Goal: Transaction & Acquisition: Purchase product/service

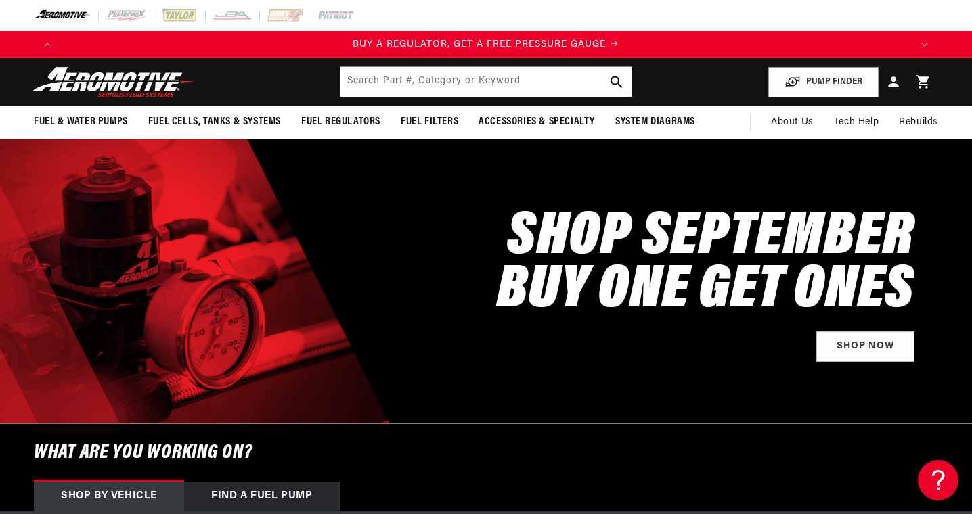
scroll to position [0, 850]
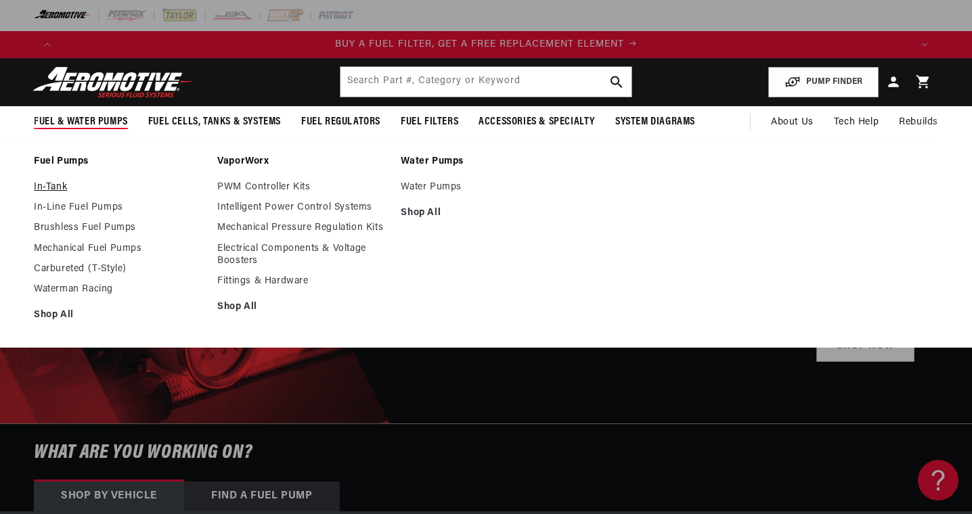
click at [56, 183] on link "In-Tank" at bounding box center [119, 187] width 170 height 12
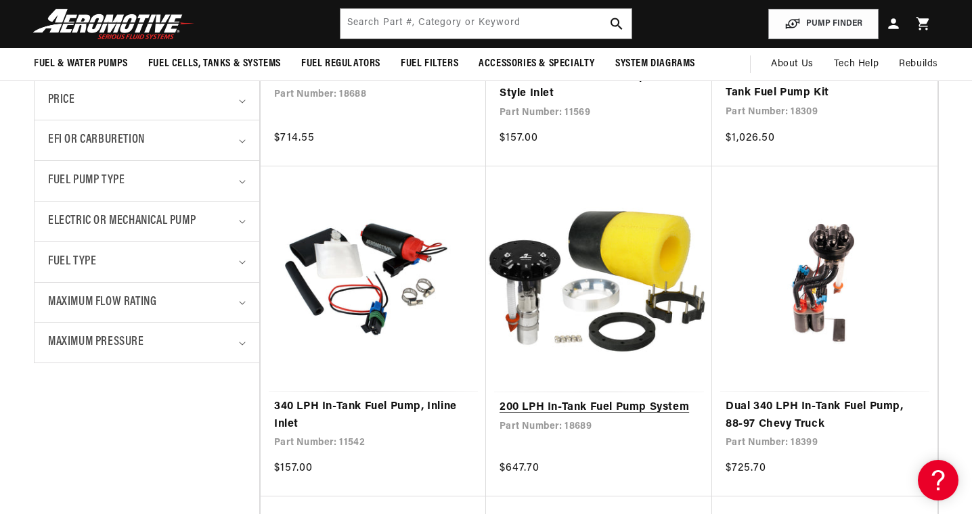
scroll to position [509, 0]
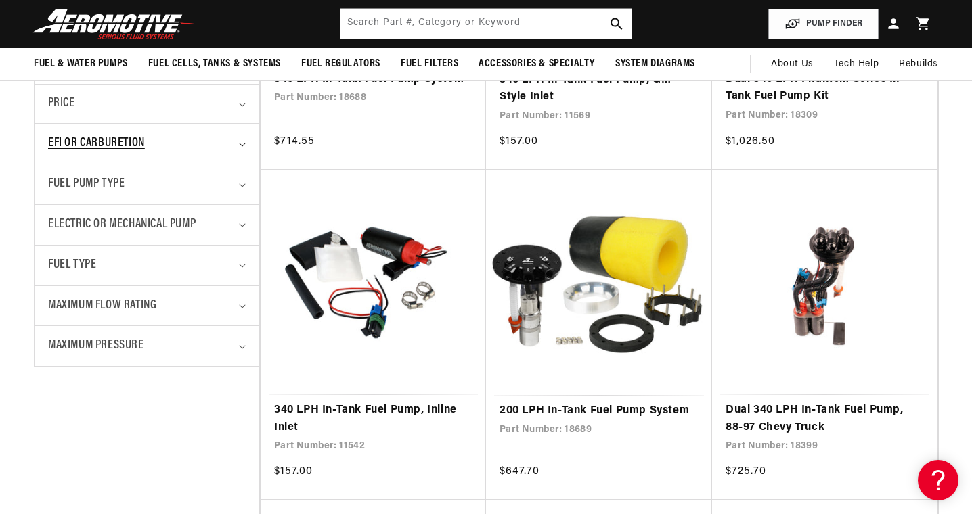
click at [244, 143] on icon "EFI or Carburetion (0 selected)" at bounding box center [242, 145] width 7 height 4
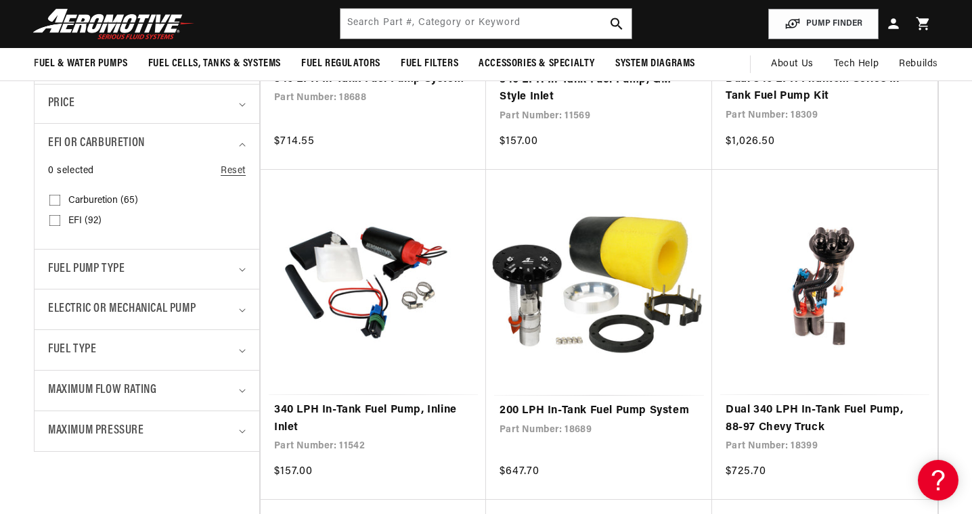
scroll to position [0, 0]
click at [50, 218] on input "EFI (92) EFI (92 products)" at bounding box center [54, 223] width 11 height 11
checkbox input "true"
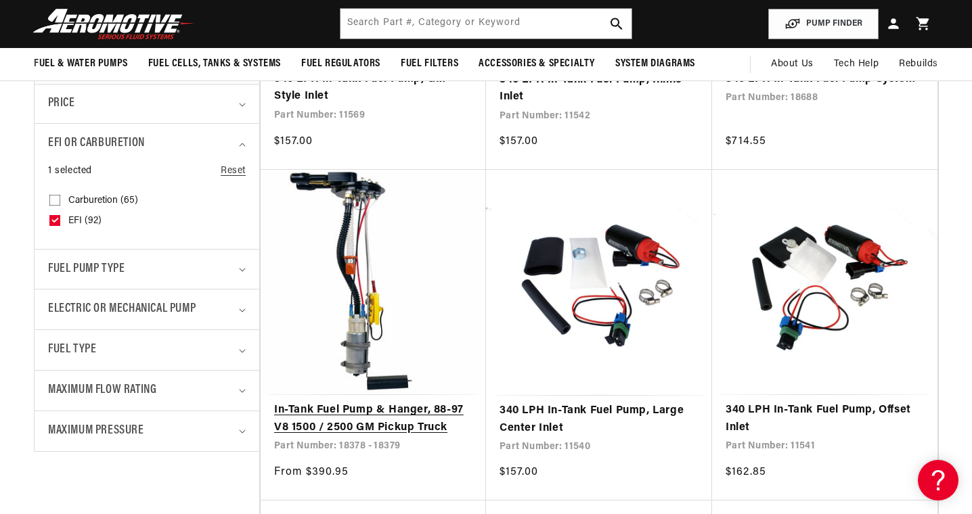
scroll to position [0, 850]
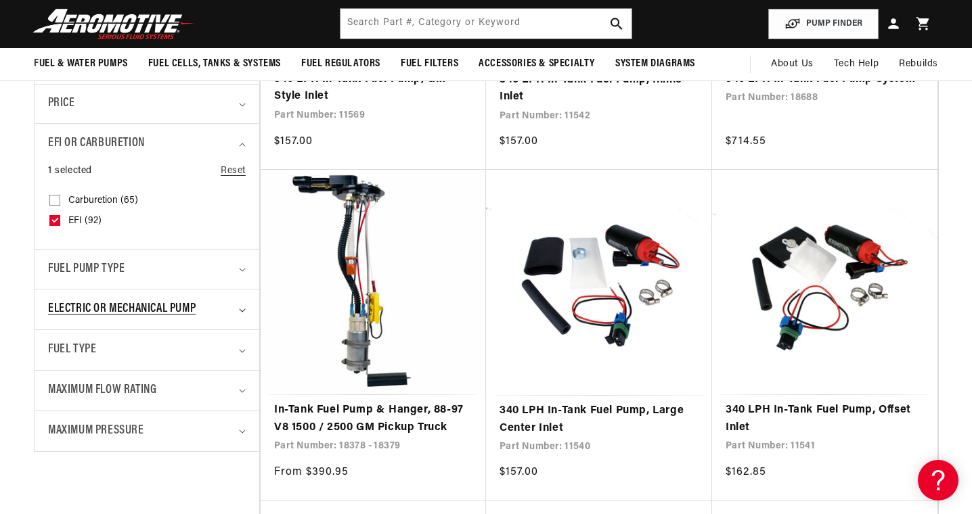
click at [240, 309] on icon "Electric or Mechanical Pump (0 selected)" at bounding box center [242, 310] width 6 height 3
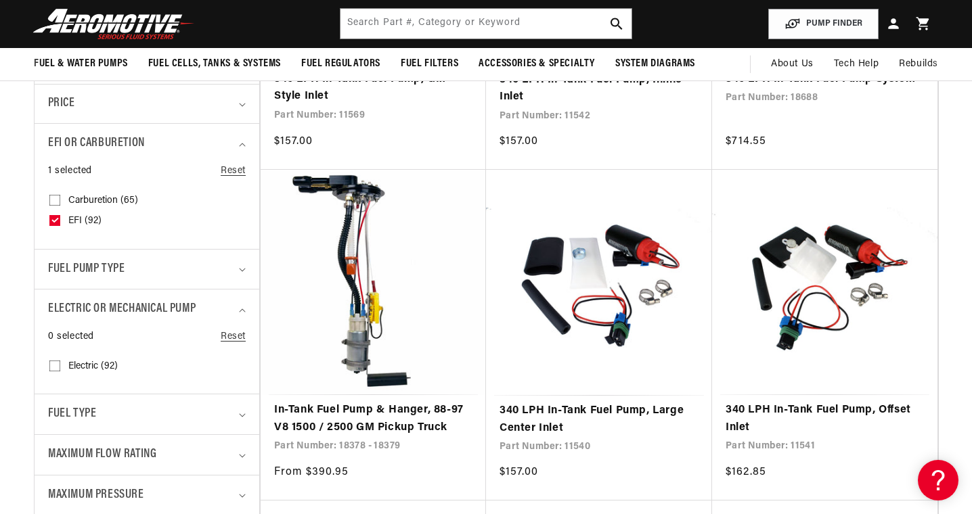
click at [240, 414] on icon "Fuel Type (0 selected)" at bounding box center [242, 416] width 7 height 4
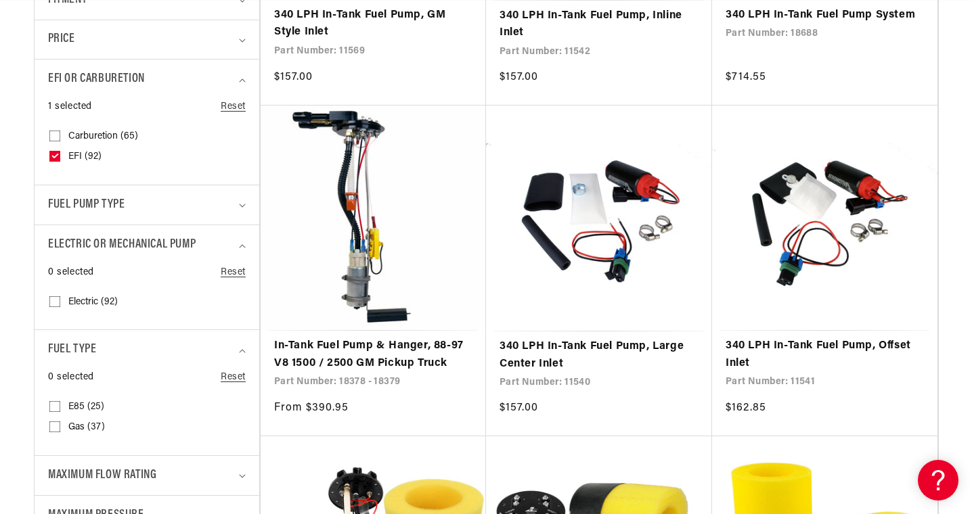
scroll to position [575, 0]
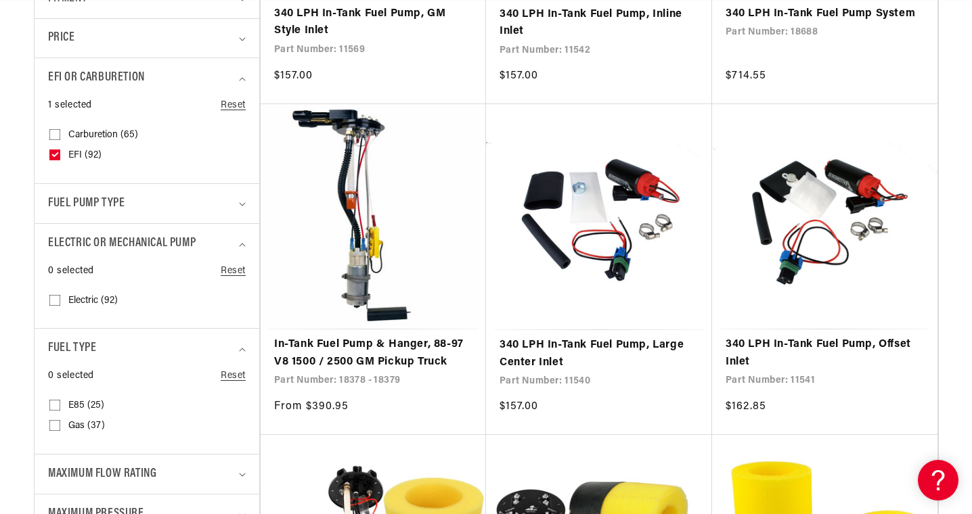
click at [60, 422] on label "Gas (37) Gas (37 products)" at bounding box center [142, 426] width 187 height 20
click at [60, 423] on input "Gas (37) Gas (37 products)" at bounding box center [54, 428] width 11 height 11
checkbox input "true"
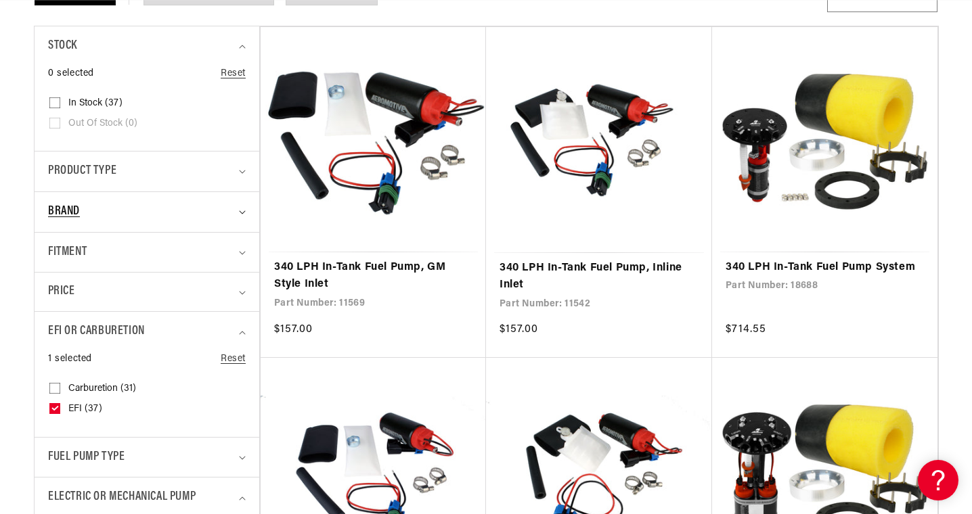
scroll to position [0, 1700]
click at [243, 208] on summary "Brand" at bounding box center [147, 212] width 198 height 40
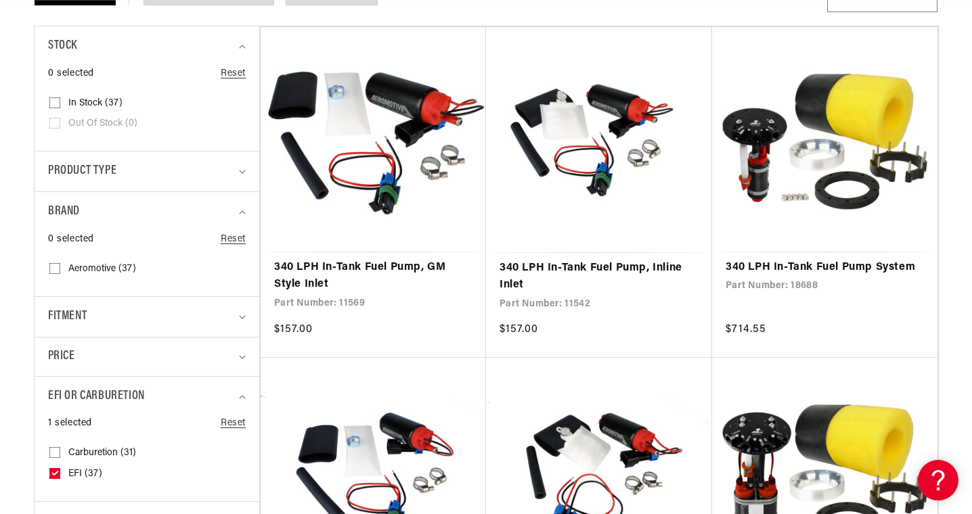
click at [53, 263] on icon at bounding box center [54, 268] width 11 height 11
click at [53, 266] on input "Aeromotive (37) Aeromotive (37 products)" at bounding box center [54, 271] width 11 height 11
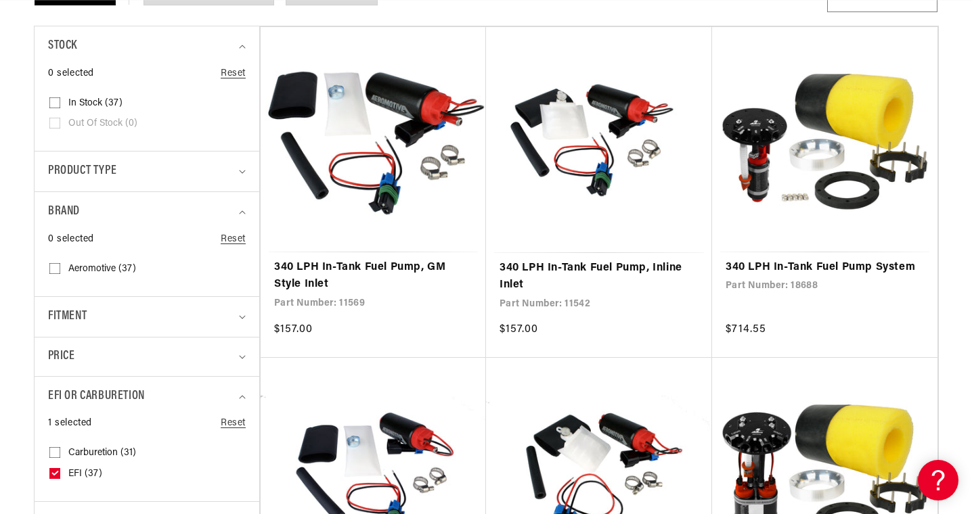
checkbox input "true"
click at [244, 318] on summary "Fitment" at bounding box center [147, 317] width 198 height 40
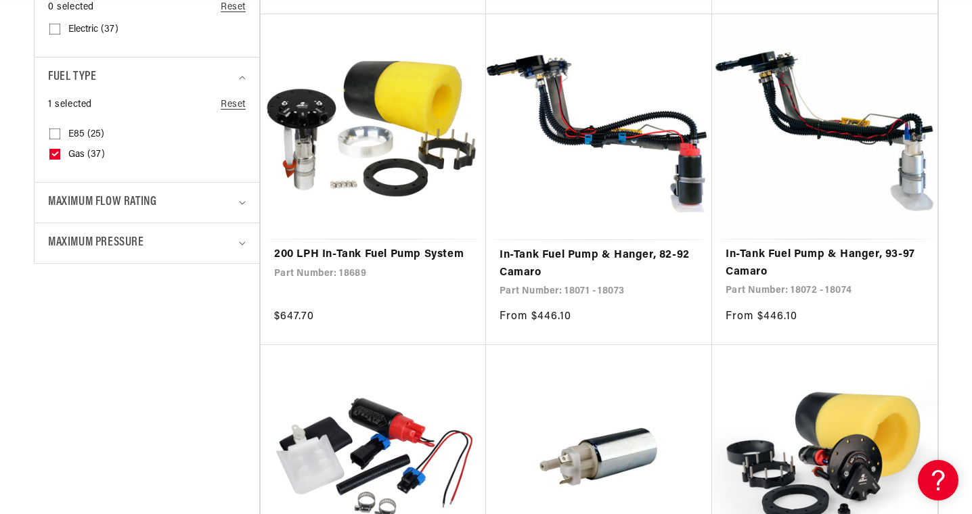
scroll to position [0, 1700]
click at [244, 190] on summary "Maximum Flow Rating" at bounding box center [147, 203] width 198 height 40
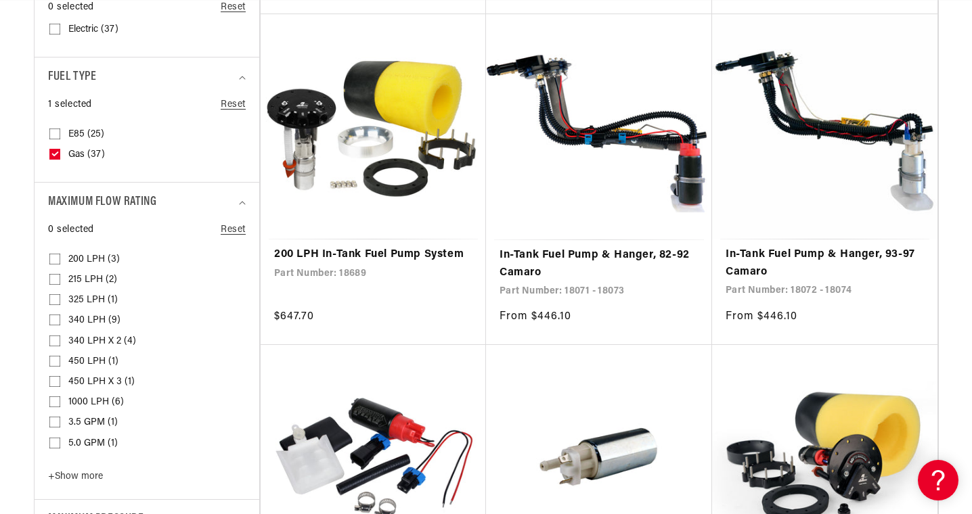
scroll to position [0, 850]
click at [57, 297] on input "325 LPH (1) 325 LPH (1 product)" at bounding box center [54, 302] width 11 height 11
checkbox input "true"
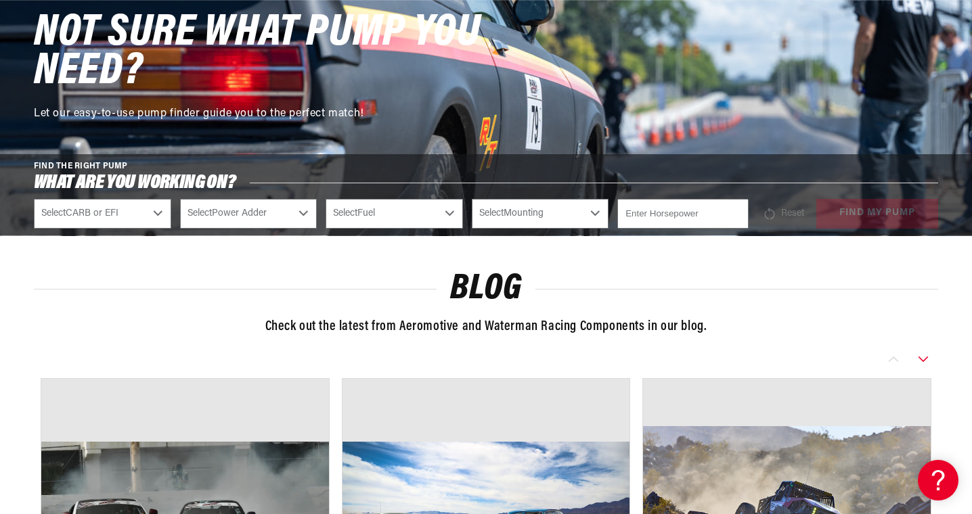
select select "Fuel-Injected"
select select "No-Naturally-Aspirated"
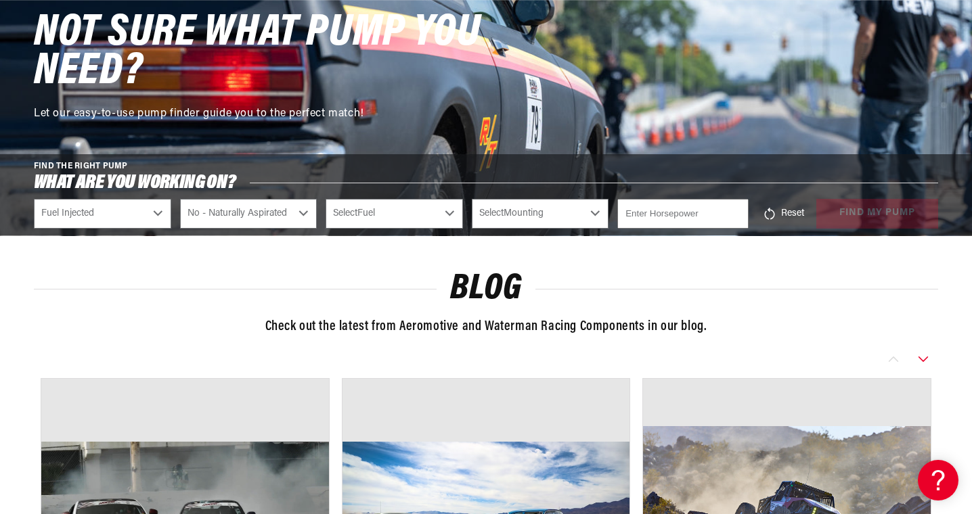
select select "Gas"
select select "In-Tank"
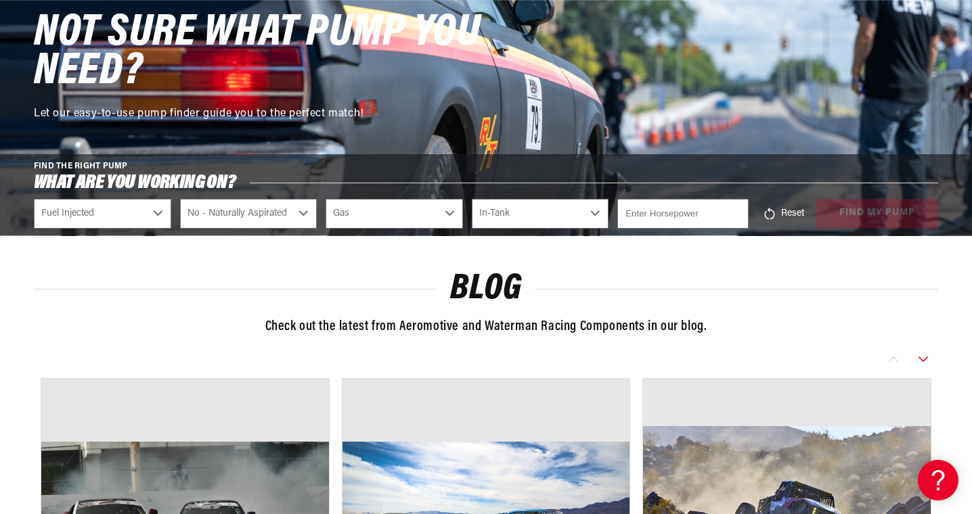
type input "-1"
click at [738, 208] on input "-1" at bounding box center [682, 214] width 131 height 30
type input "-450"
click at [769, 208] on icon at bounding box center [769, 214] width 10 height 12
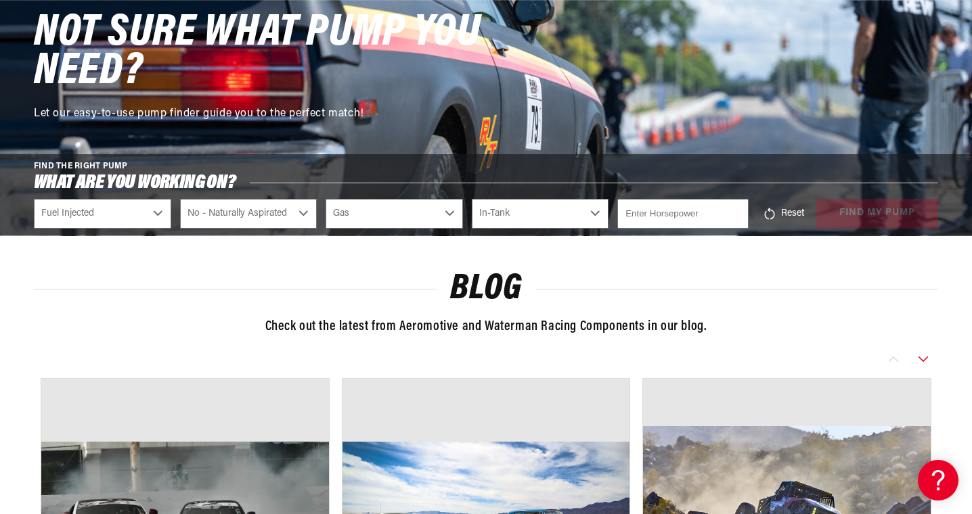
select select "CARB or EFI"
select select "Power Adder"
select select "Fuel"
select select "Mounting"
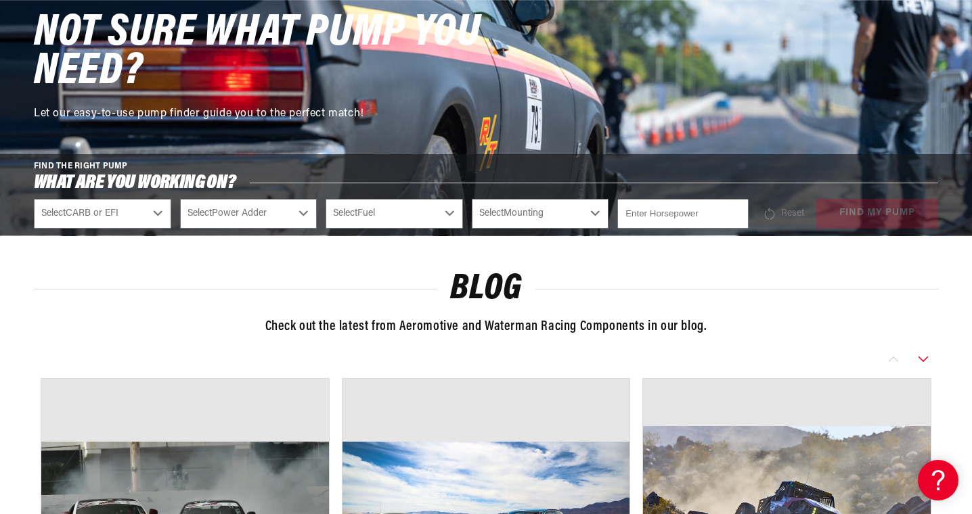
select select "Fuel-Injected"
select select "No-Naturally-Aspirated"
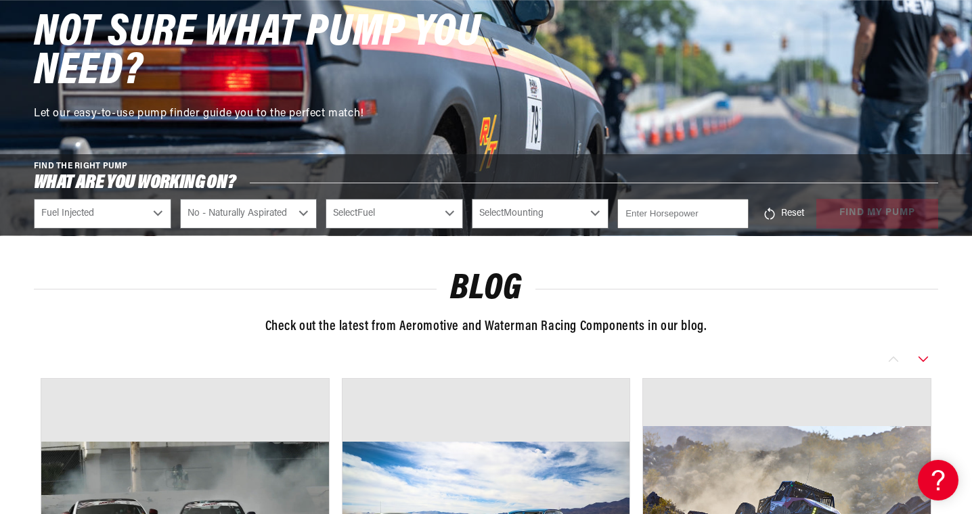
select select "Gas"
select select "In-Tank"
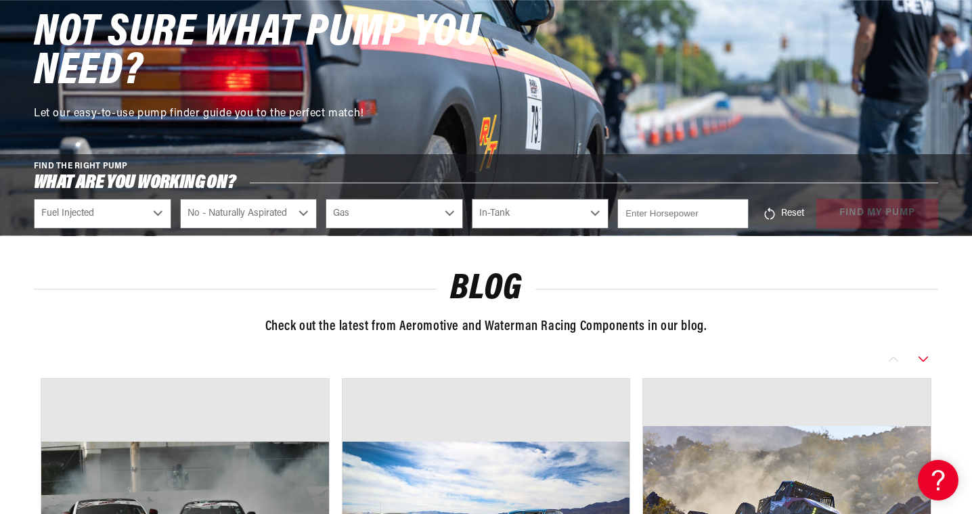
click at [699, 204] on input "number" at bounding box center [682, 214] width 131 height 30
type input "450"
click at [862, 238] on div "Blog Check out the latest from Aeromotive and Waterman Racing Components in our…" at bounding box center [486, 521] width 972 height 571
click at [871, 206] on button "find my pump" at bounding box center [877, 214] width 122 height 30
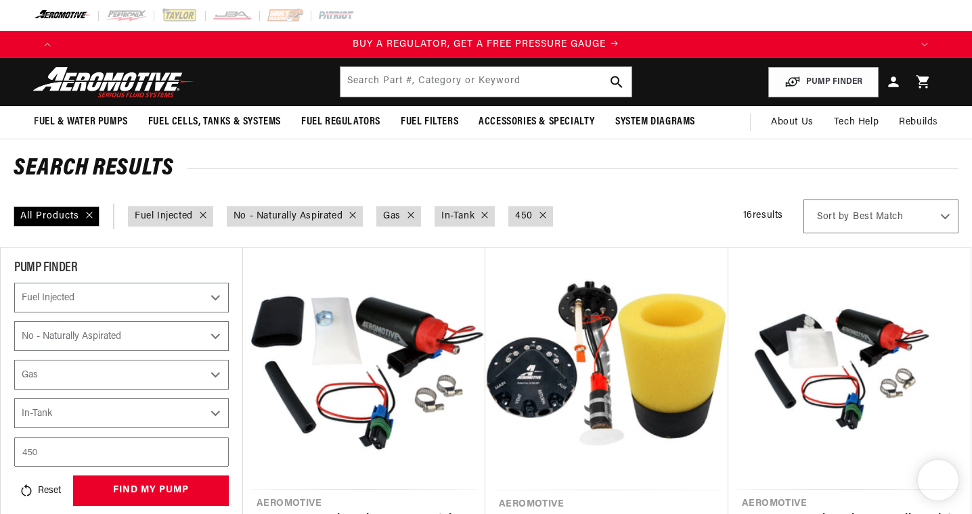
select select "Fuel-Injected"
select select "No-Naturally-Aspirated"
select select "Gas"
select select "In-Tank"
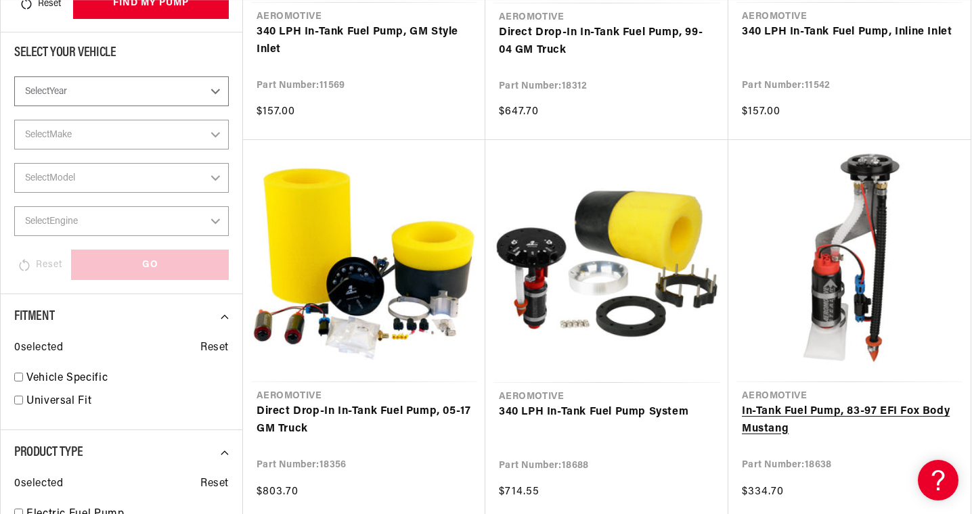
scroll to position [0, 1700]
click at [875, 403] on link "In-Tank Fuel Pump, 83-97 EFI Fox Body Mustang" at bounding box center [849, 420] width 215 height 35
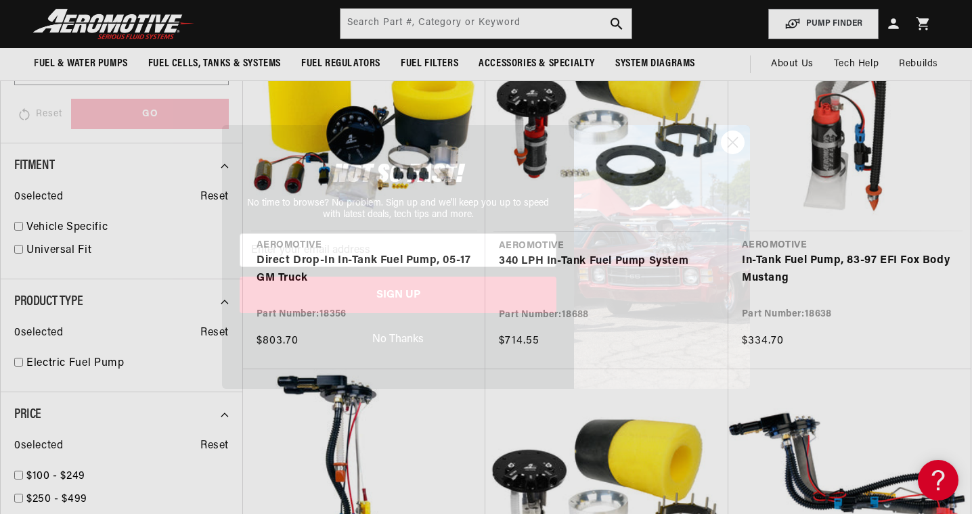
scroll to position [0, 850]
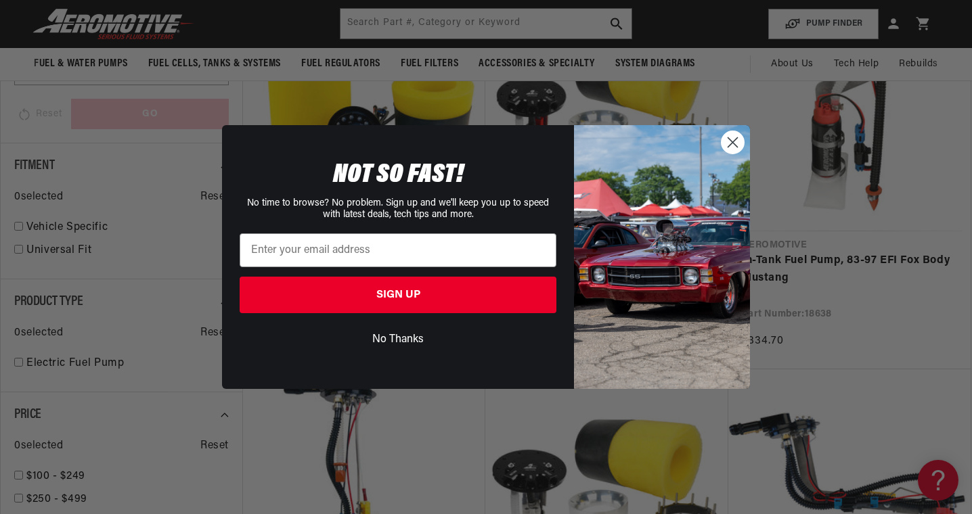
click at [734, 145] on circle "Close dialog" at bounding box center [733, 142] width 22 height 22
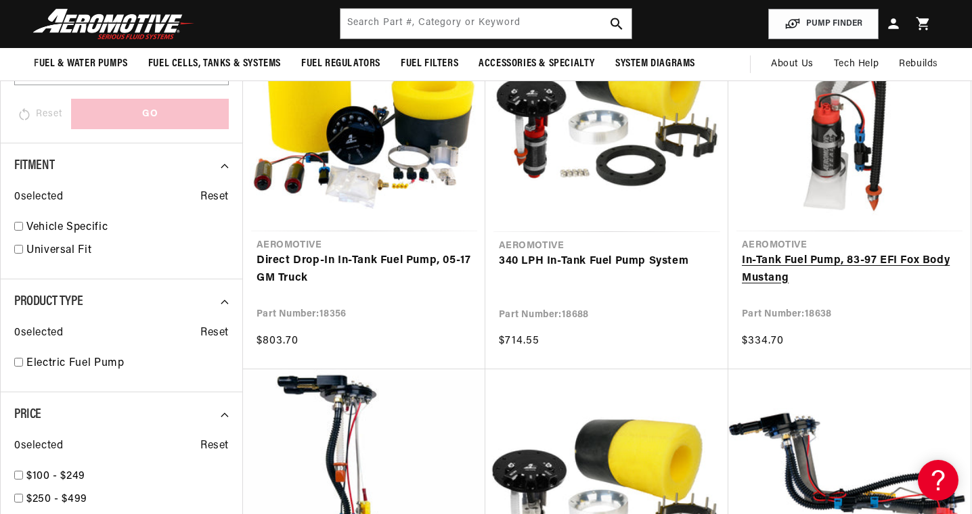
click at [856, 252] on link "In-Tank Fuel Pump, 83-97 EFI Fox Body Mustang" at bounding box center [849, 269] width 215 height 35
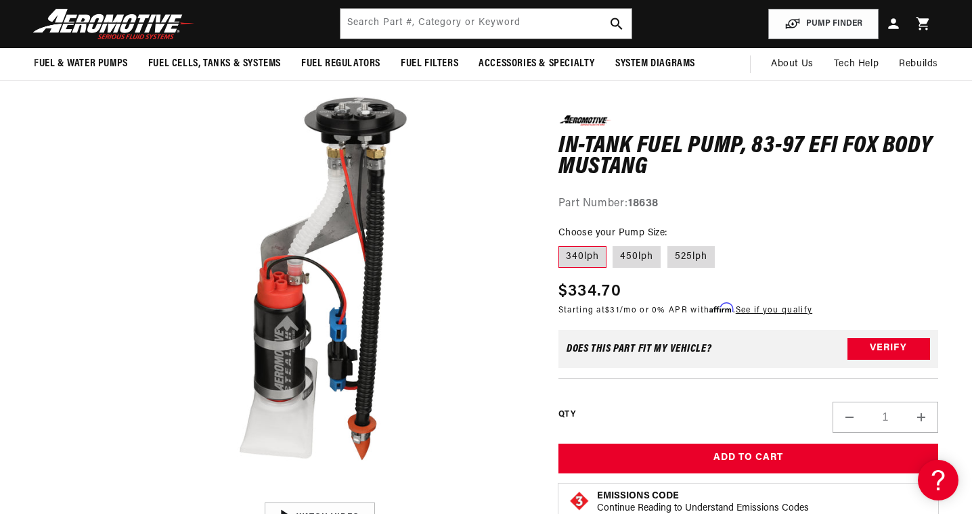
scroll to position [99, 0]
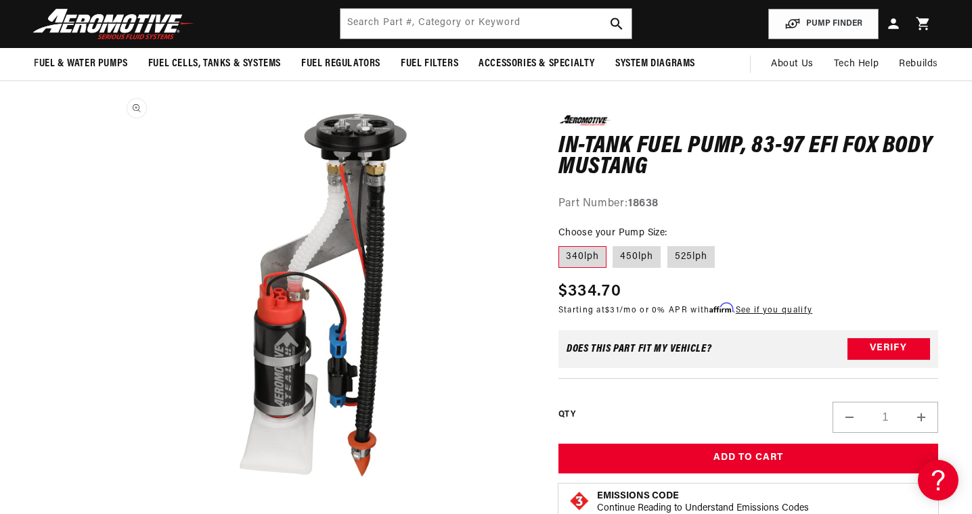
click at [108, 512] on button "Open media 1 in modal" at bounding box center [108, 512] width 0 height 0
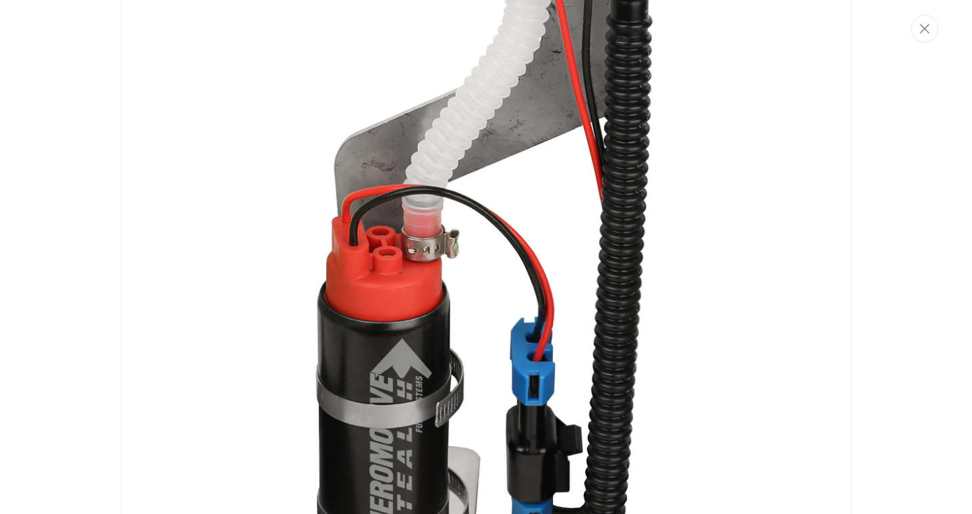
scroll to position [298, 0]
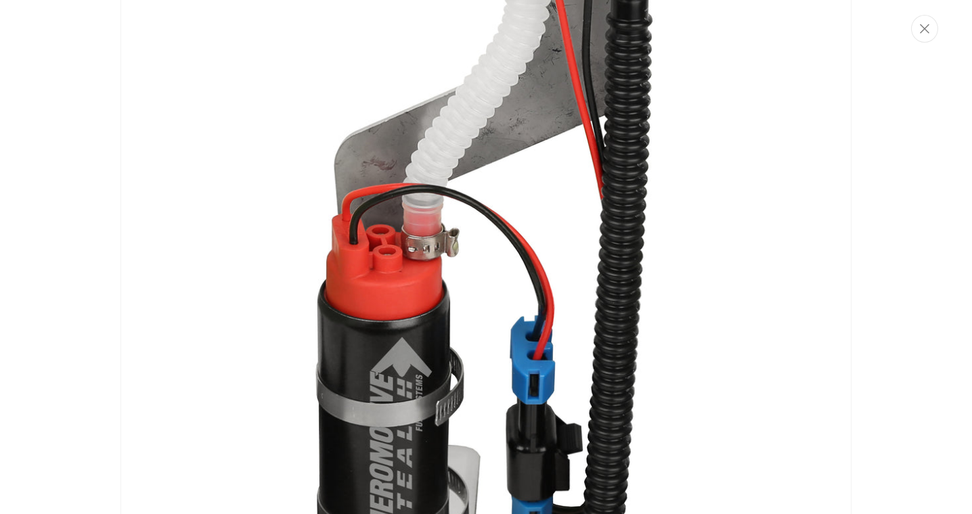
click at [628, 99] on img "Media gallery" at bounding box center [485, 258] width 731 height 1084
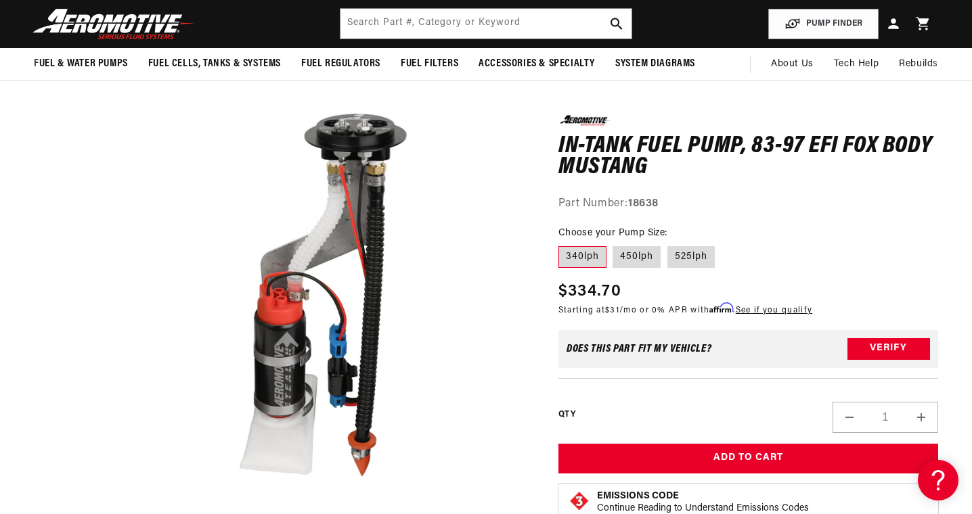
scroll to position [0, 2551]
click at [108, 512] on button "Open media 1 in modal" at bounding box center [108, 512] width 0 height 0
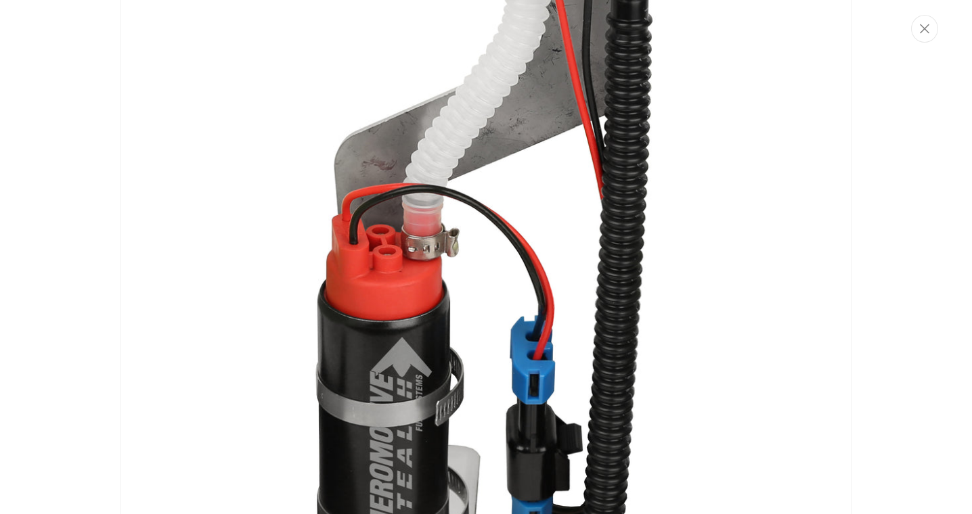
scroll to position [0, 0]
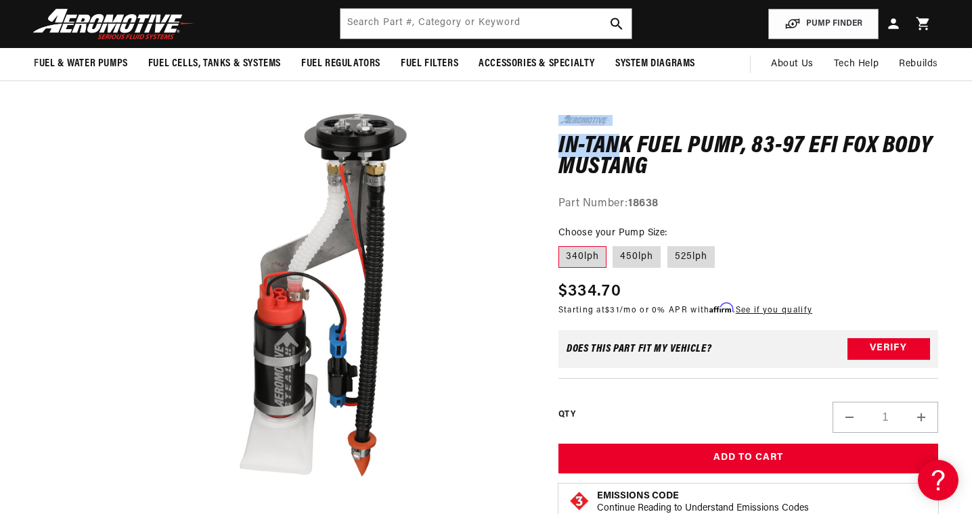
drag, startPoint x: 628, startPoint y: 97, endPoint x: 619, endPoint y: 143, distance: 46.1
click at [108, 512] on button "Open media 1 in modal" at bounding box center [108, 512] width 0 height 0
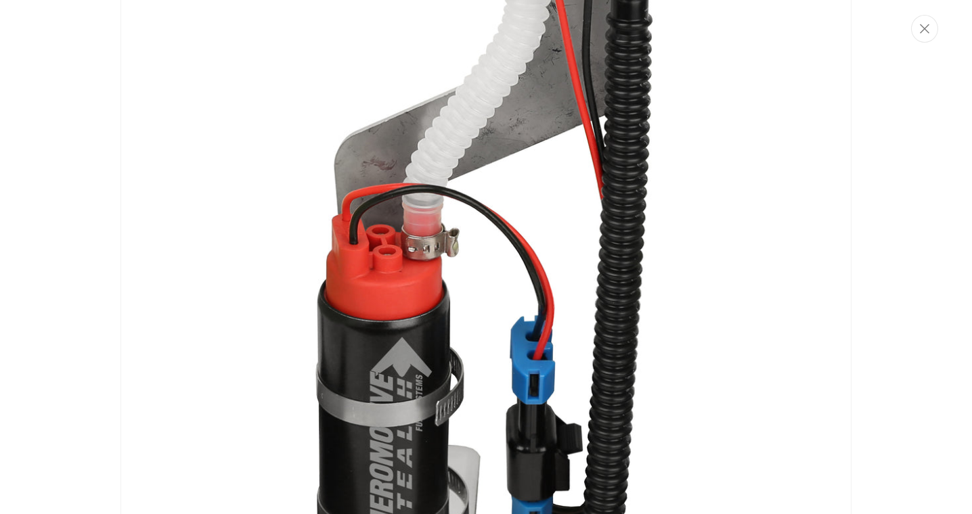
scroll to position [0, 850]
click at [946, 229] on div "Media gallery" at bounding box center [486, 257] width 972 height 514
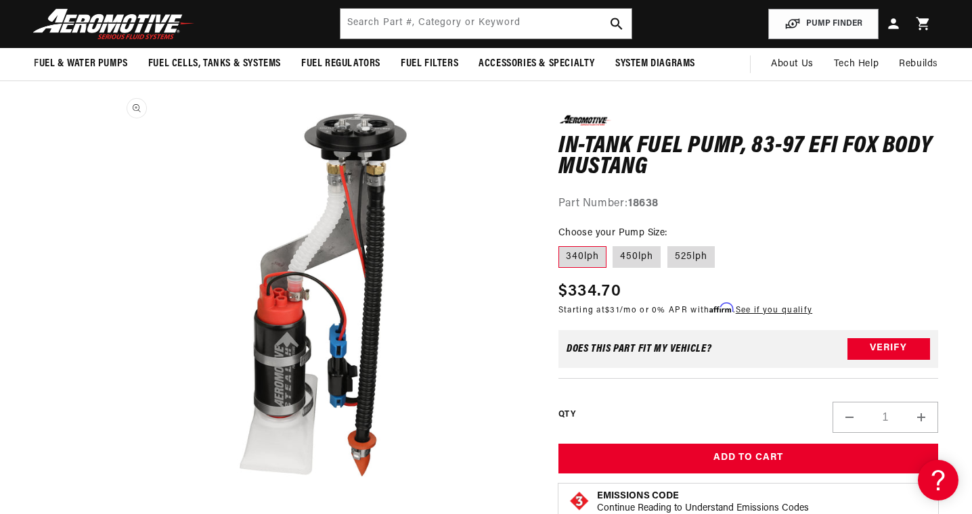
scroll to position [1, 0]
click at [108, 512] on button "Open media 1 in modal" at bounding box center [108, 512] width 0 height 0
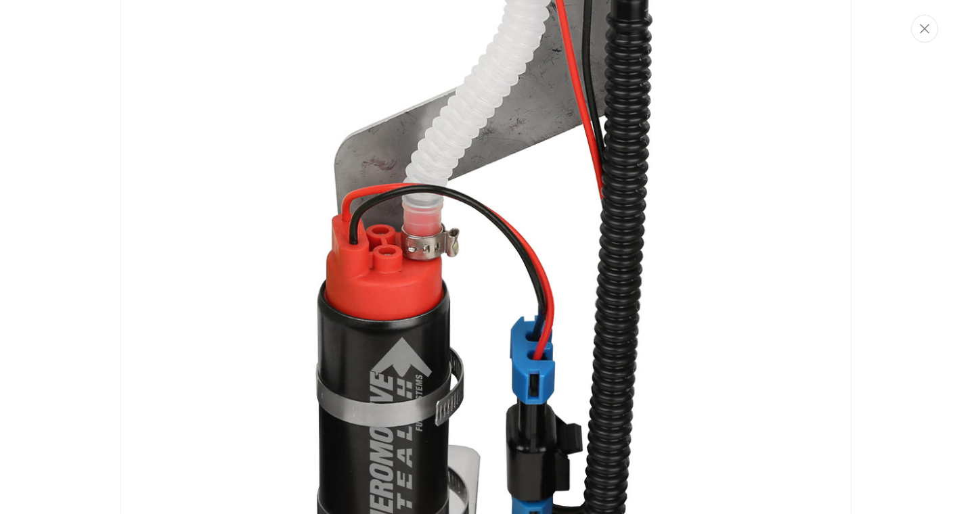
scroll to position [0, 850]
click at [835, 246] on img "Media gallery" at bounding box center [485, 258] width 731 height 1084
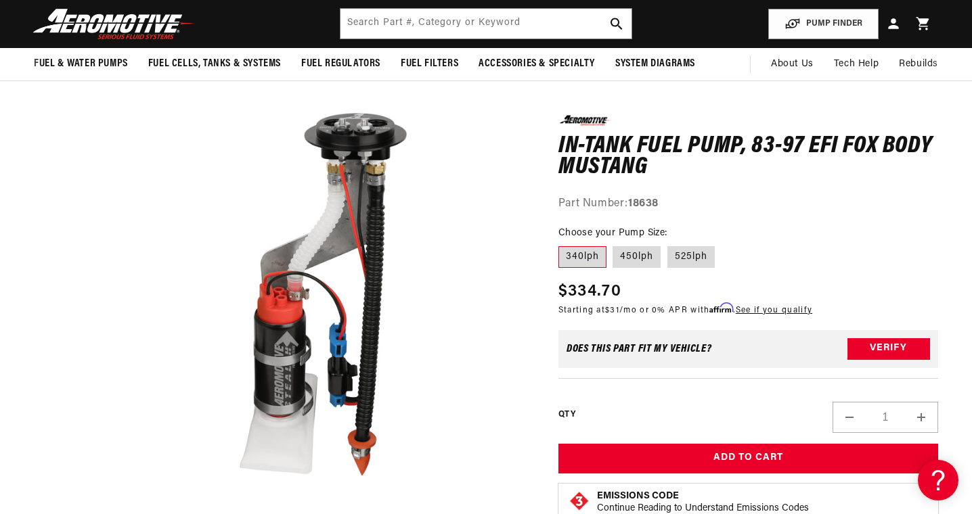
scroll to position [0, 1700]
click at [108, 512] on button "Open media 1 in modal" at bounding box center [108, 512] width 0 height 0
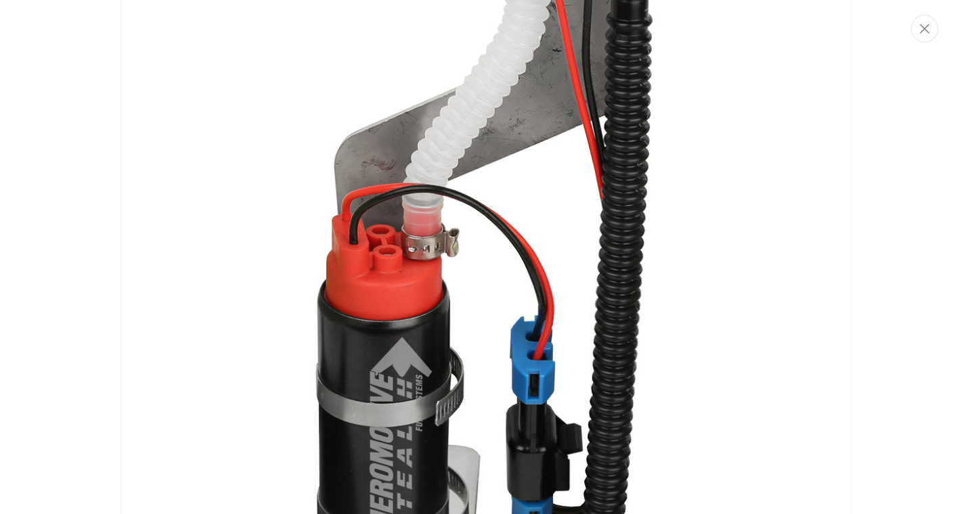
scroll to position [0, 1700]
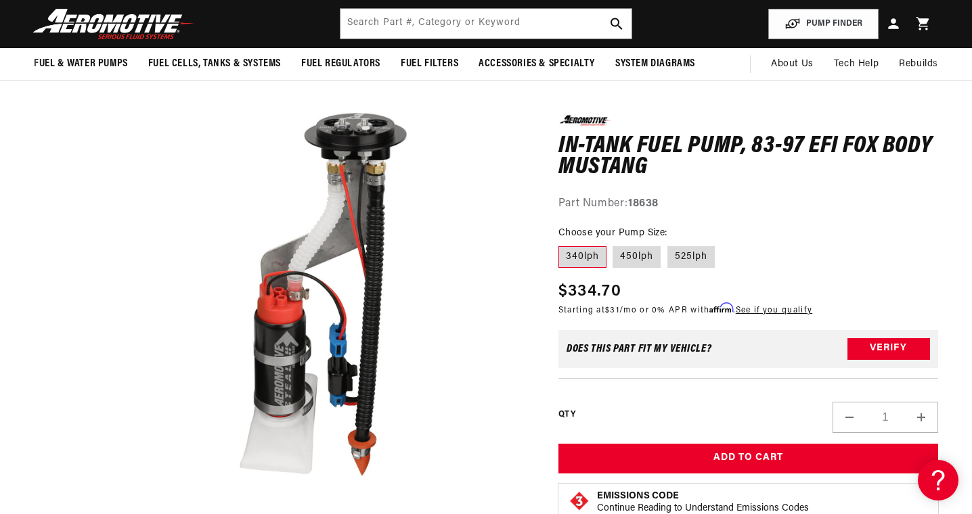
click at [858, 261] on fieldset "Choose your Pump Size: 340lph 450lph 525lph" at bounding box center [748, 247] width 380 height 43
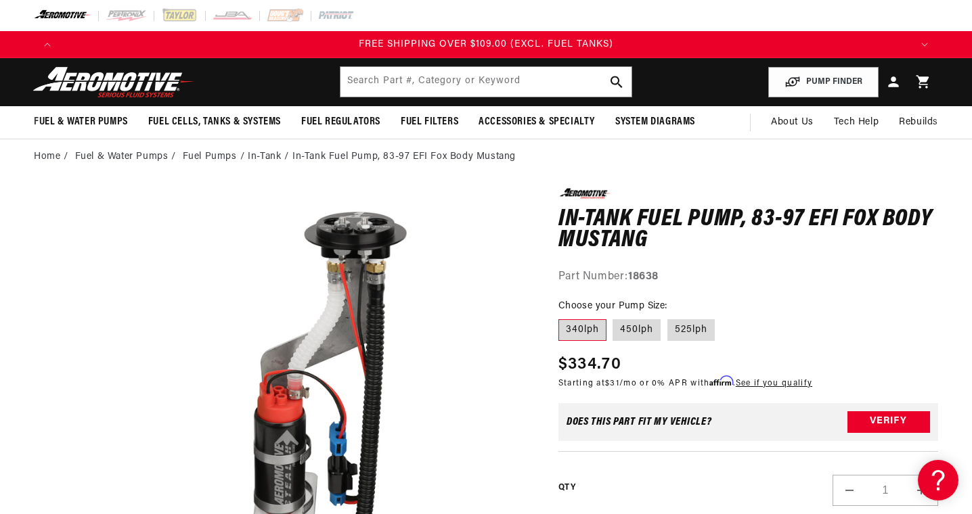
scroll to position [0, 0]
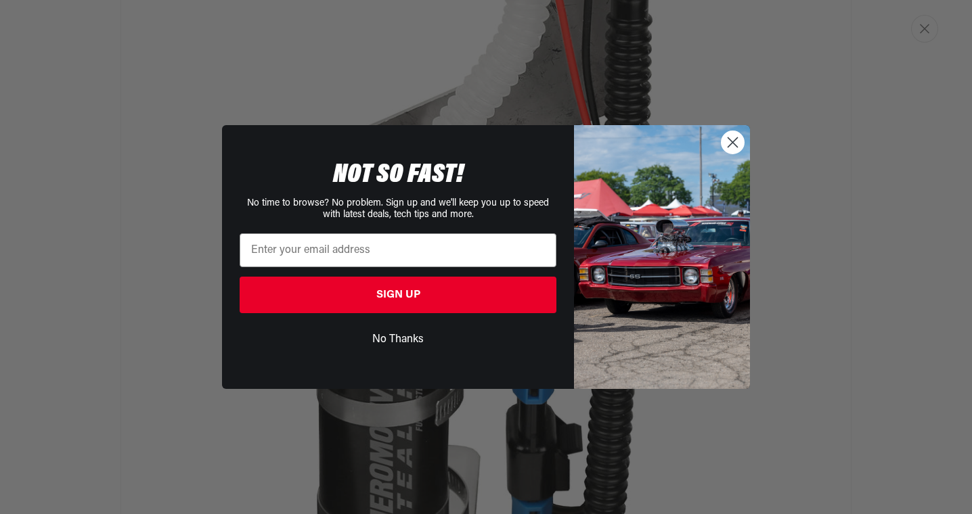
scroll to position [0, 850]
click at [735, 138] on circle "Close dialog" at bounding box center [733, 142] width 22 height 22
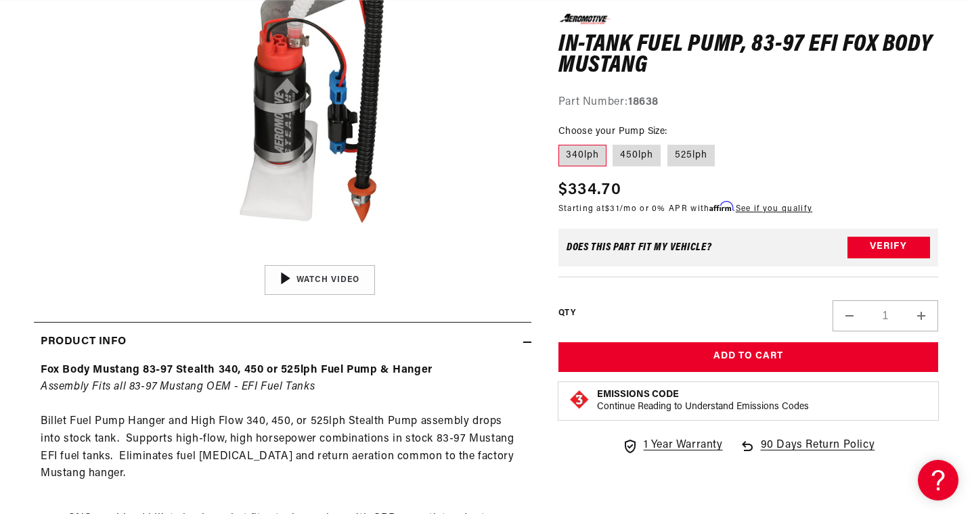
scroll to position [0, 1700]
click at [321, 279] on div "01:50" at bounding box center [319, 280] width 205 height 115
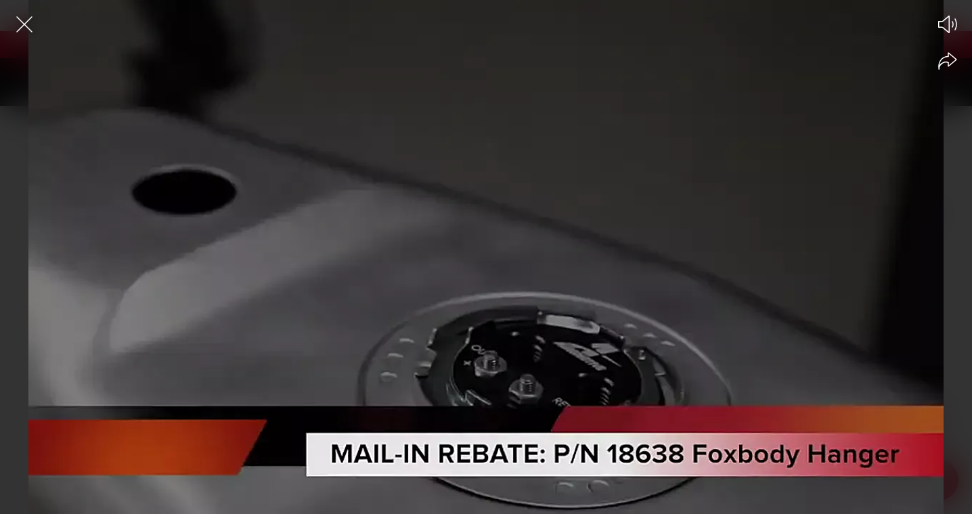
scroll to position [0, 0]
click at [410, 164] on div at bounding box center [486, 280] width 972 height 467
click at [485, 266] on circle at bounding box center [486, 257] width 53 height 53
click at [448, 223] on div at bounding box center [486, 280] width 972 height 467
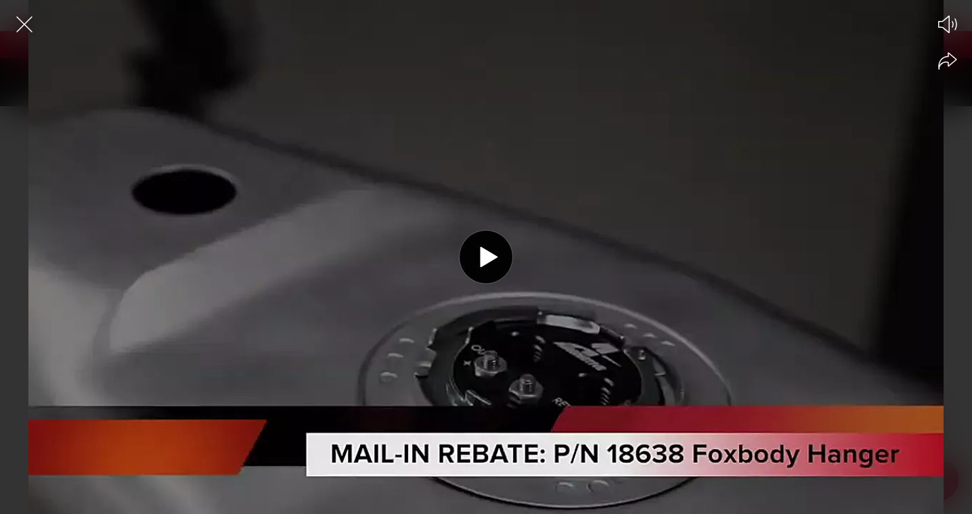
scroll to position [0, 2551]
click at [487, 253] on icon at bounding box center [489, 257] width 18 height 20
click at [487, 160] on div at bounding box center [486, 280] width 972 height 467
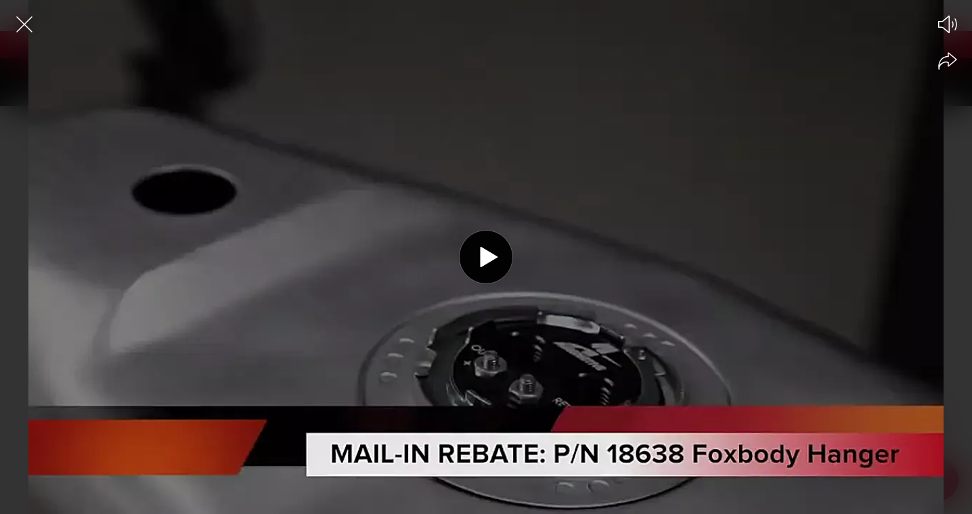
click at [488, 255] on icon at bounding box center [489, 257] width 18 height 20
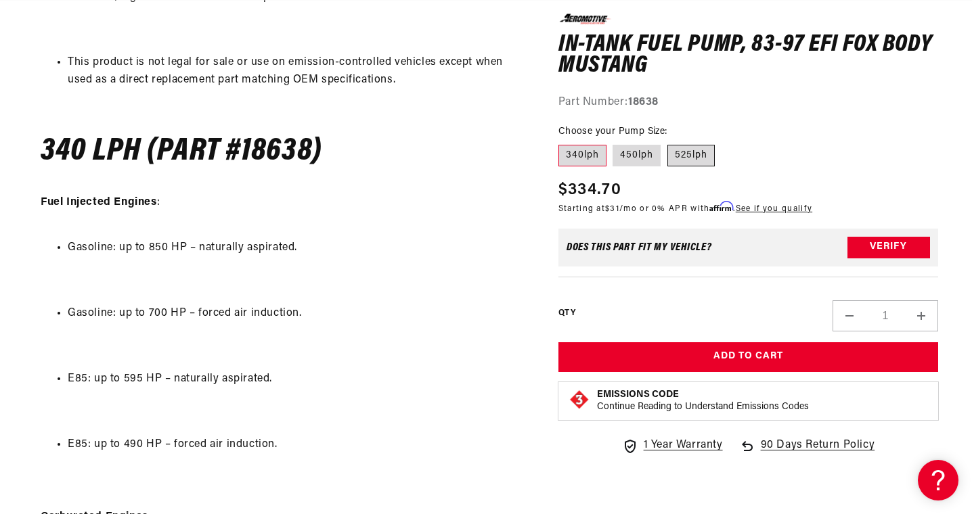
scroll to position [0, 2551]
click at [642, 154] on label "450lph" at bounding box center [637, 156] width 48 height 22
click at [614, 143] on input "450lph" at bounding box center [613, 142] width 1 height 1
radio input "true"
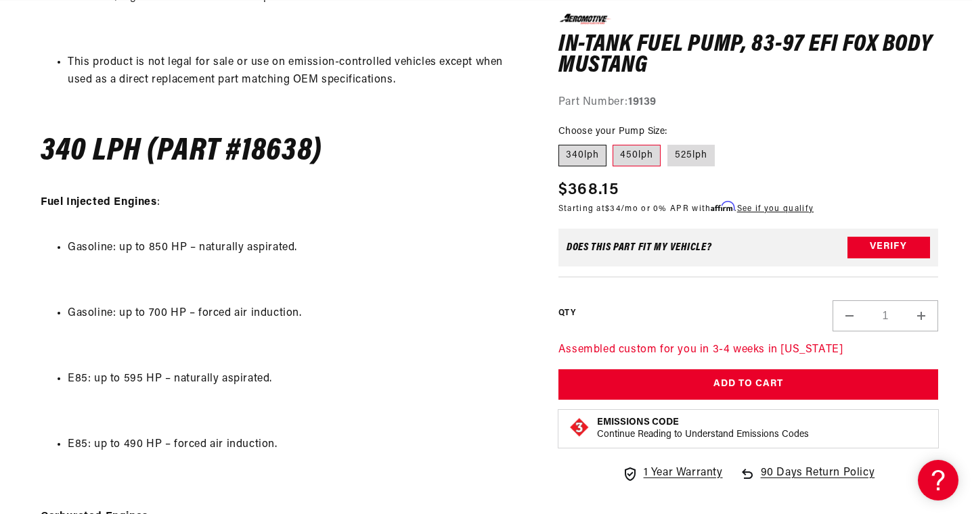
click at [589, 158] on label "340lph" at bounding box center [582, 156] width 48 height 22
click at [563, 143] on input "340lph" at bounding box center [562, 142] width 1 height 1
radio input "true"
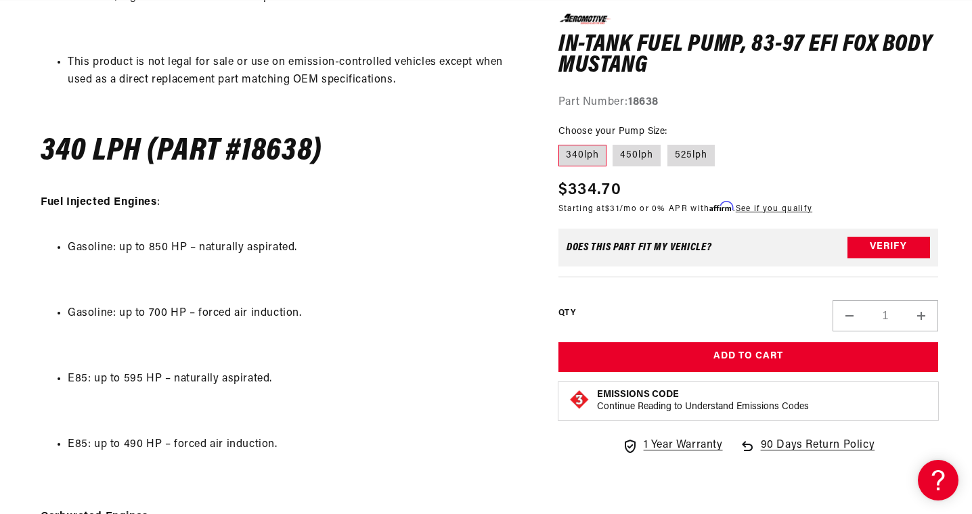
scroll to position [0, 1700]
